Goal: Task Accomplishment & Management: Complete application form

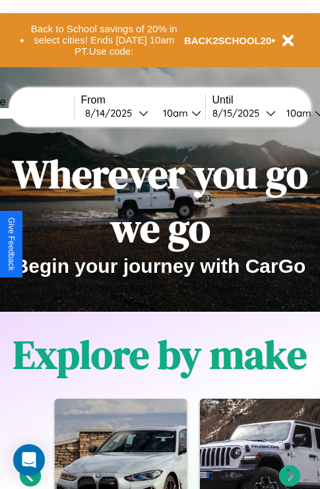
scroll to position [657, 21]
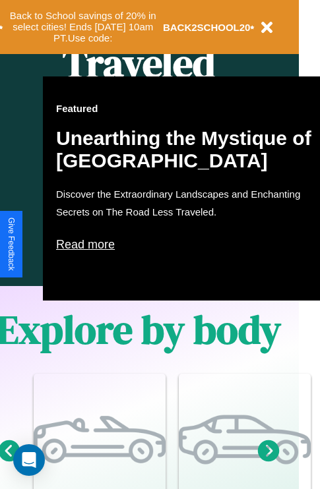
click at [188, 245] on p "Read more" at bounding box center [188, 244] width 264 height 21
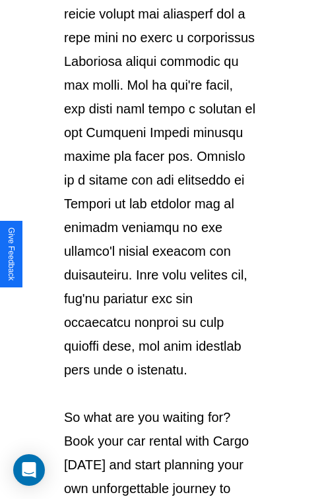
scroll to position [2280, 0]
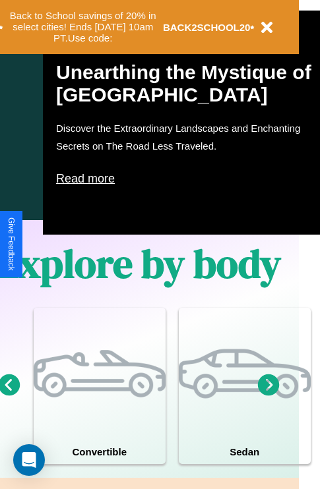
scroll to position [1597, 21]
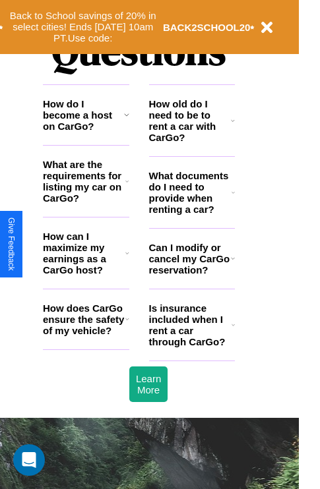
click at [86, 132] on h3 "How do I become a host on CarGo?" at bounding box center [83, 115] width 81 height 34
click at [127, 324] on icon at bounding box center [127, 319] width 4 height 11
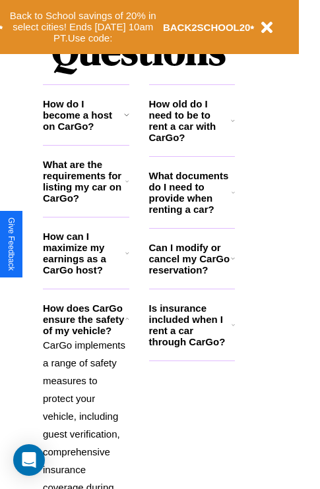
click at [127, 187] on icon at bounding box center [126, 181] width 3 height 11
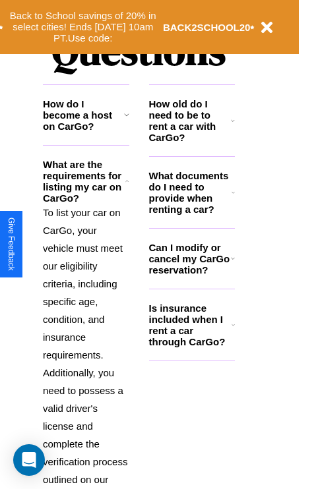
click at [191, 214] on h3 "What documents do I need to provide when renting a car?" at bounding box center [190, 192] width 83 height 45
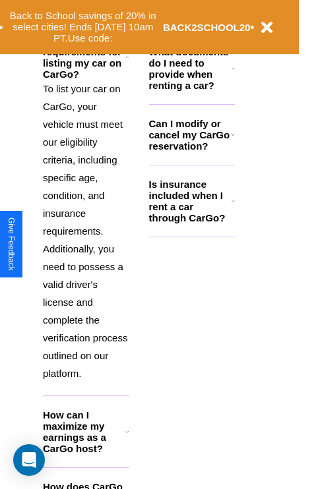
click at [86, 453] on h3 "How can I maximize my earnings as a CarGo host?" at bounding box center [84, 431] width 82 height 45
click at [233, 206] on icon at bounding box center [232, 201] width 3 height 11
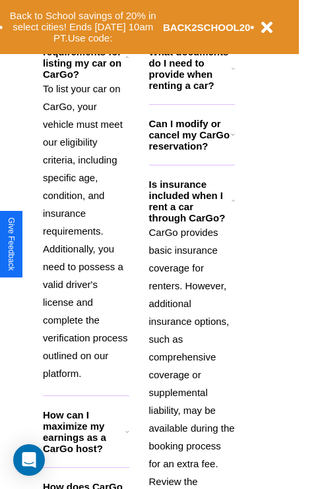
scroll to position [1027, 21]
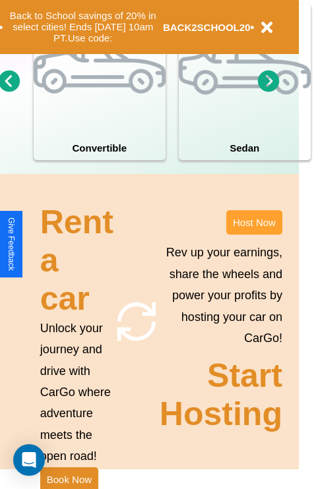
click at [254, 235] on button "Host Now" at bounding box center [254, 222] width 56 height 24
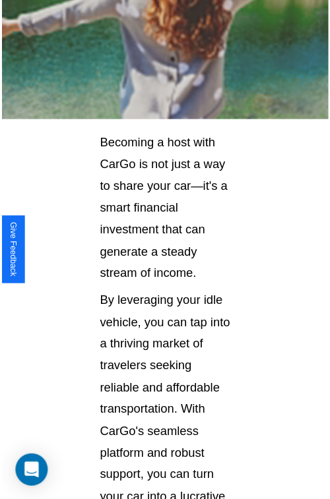
scroll to position [934, 0]
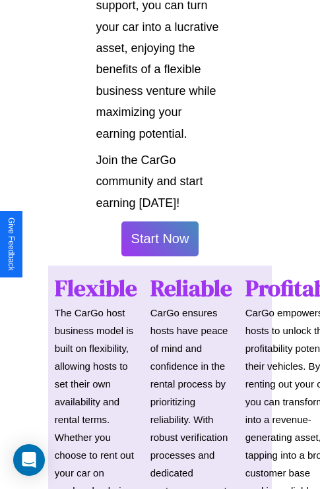
click at [160, 245] on button "Start Now" at bounding box center [160, 238] width 78 height 35
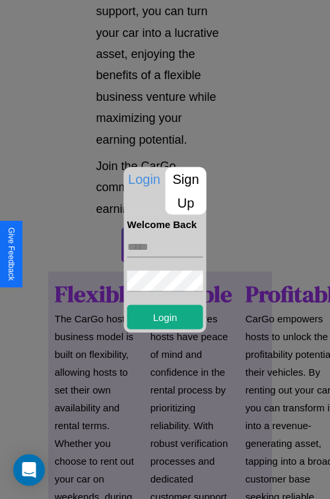
click at [185, 191] on p "Sign Up" at bounding box center [185, 190] width 41 height 47
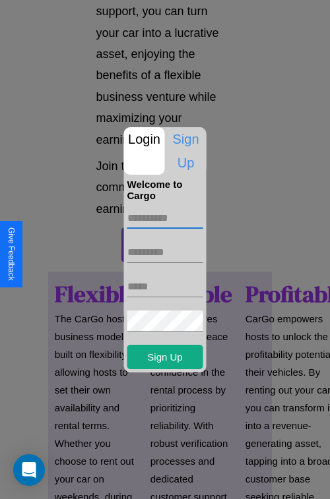
click at [165, 218] on input "text" at bounding box center [165, 218] width 76 height 21
type input "********"
click at [165, 252] on input "text" at bounding box center [165, 252] width 76 height 21
type input "******"
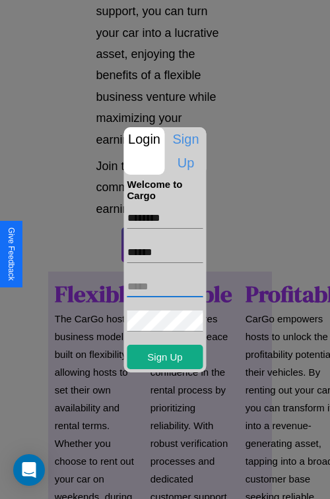
click at [165, 286] on input "text" at bounding box center [165, 286] width 76 height 21
type input "**********"
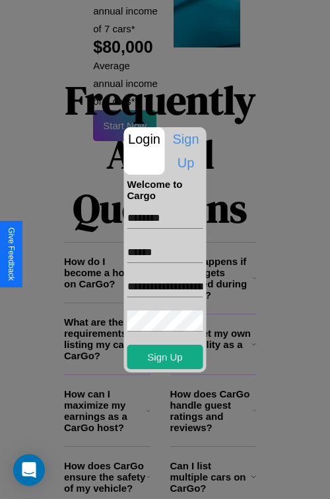
click at [169, 481] on div at bounding box center [165, 249] width 330 height 499
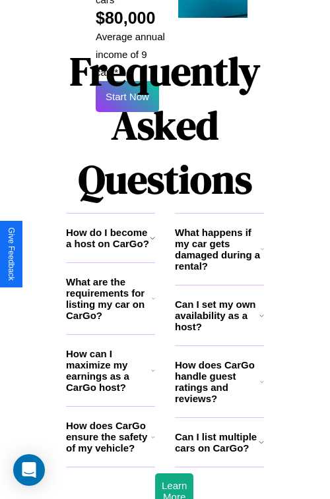
scroll to position [929, 0]
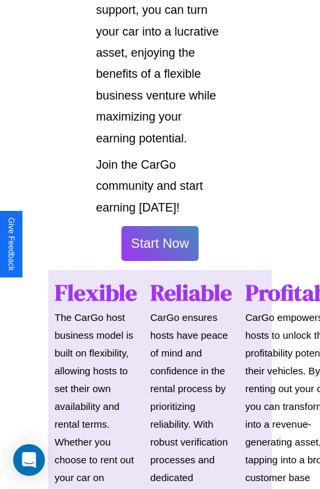
click at [160, 249] on button "Start Now" at bounding box center [160, 243] width 78 height 35
